Goal: Browse casually: Explore the website without a specific task or goal

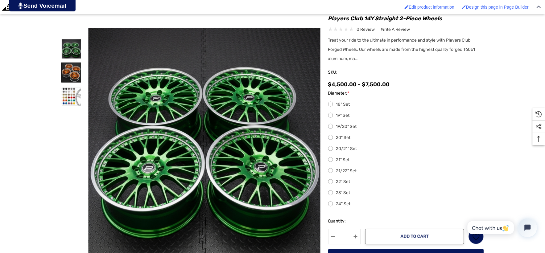
click at [64, 70] on img at bounding box center [71, 72] width 19 height 19
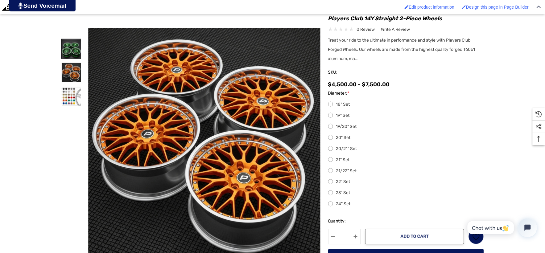
click at [66, 54] on img at bounding box center [71, 48] width 19 height 19
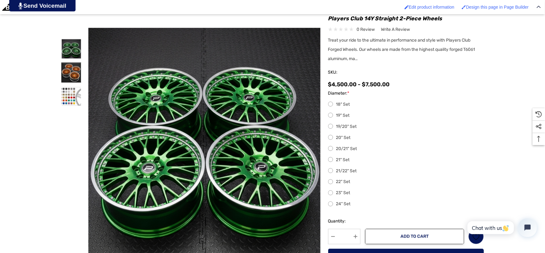
click at [67, 69] on img at bounding box center [71, 72] width 19 height 19
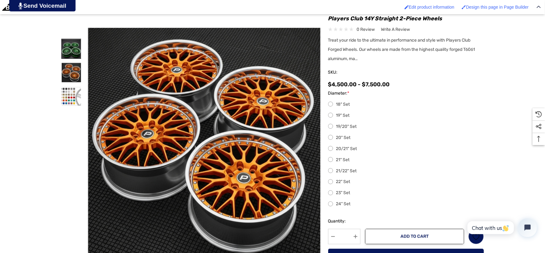
click at [71, 48] on img at bounding box center [71, 48] width 19 height 19
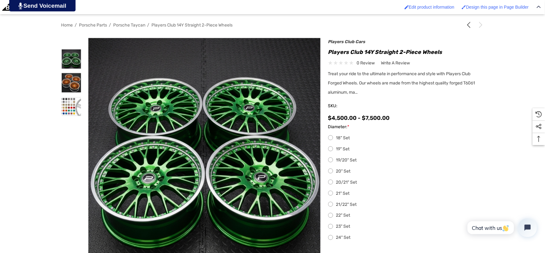
scroll to position [68, 0]
